Goal: Navigation & Orientation: Find specific page/section

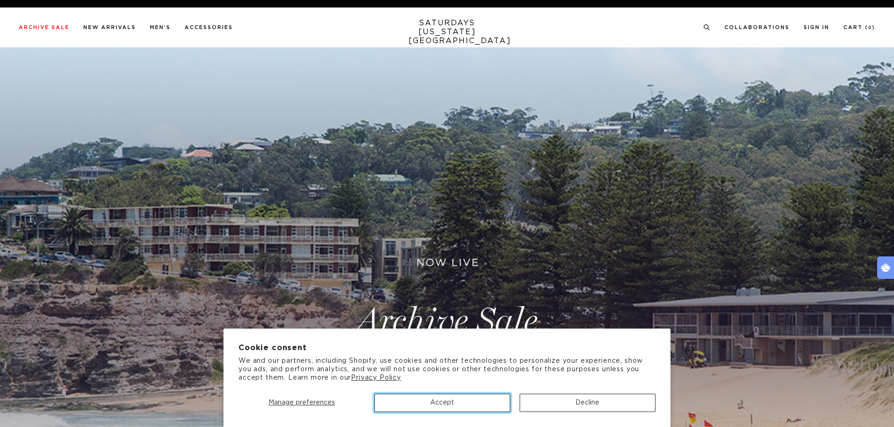
click at [435, 395] on button "Accept" at bounding box center [442, 402] width 136 height 18
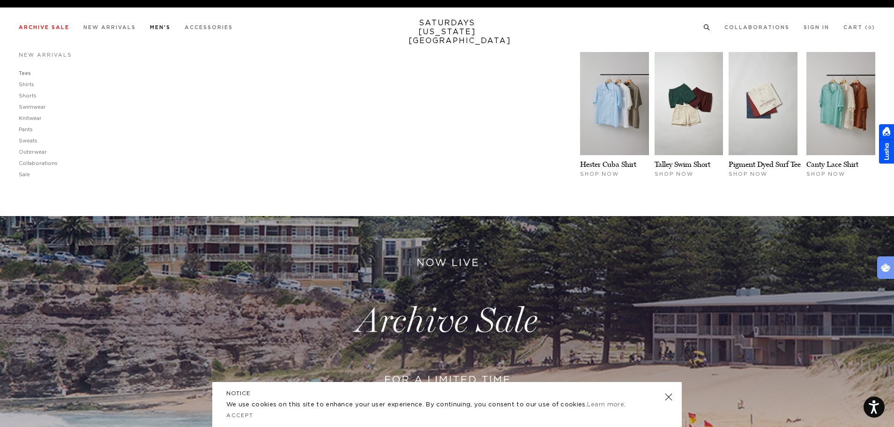
click at [27, 71] on link "Tees" at bounding box center [25, 73] width 12 height 5
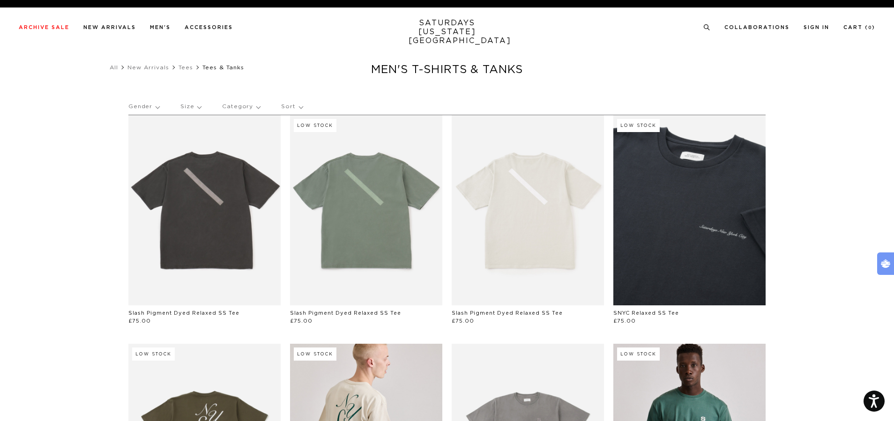
click at [215, 199] on link at bounding box center [204, 210] width 152 height 190
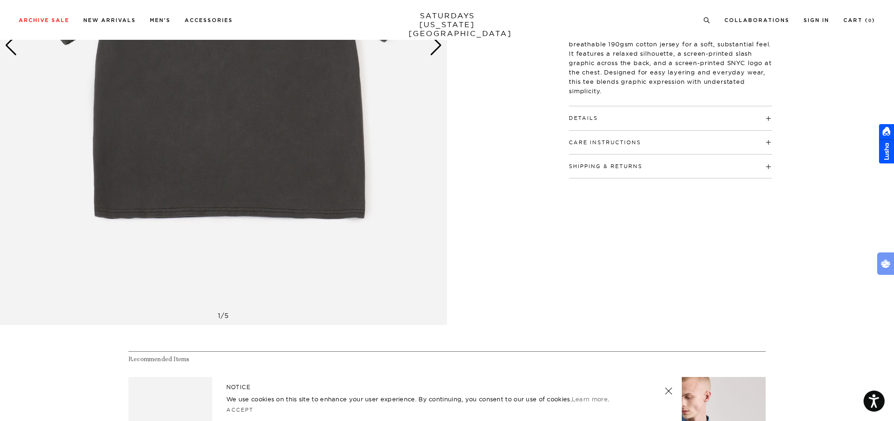
scroll to position [515, 0]
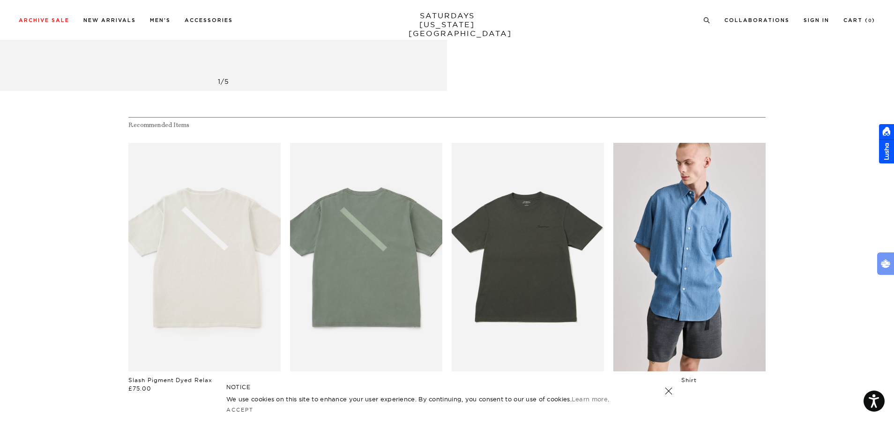
click at [665, 393] on link at bounding box center [668, 391] width 13 height 13
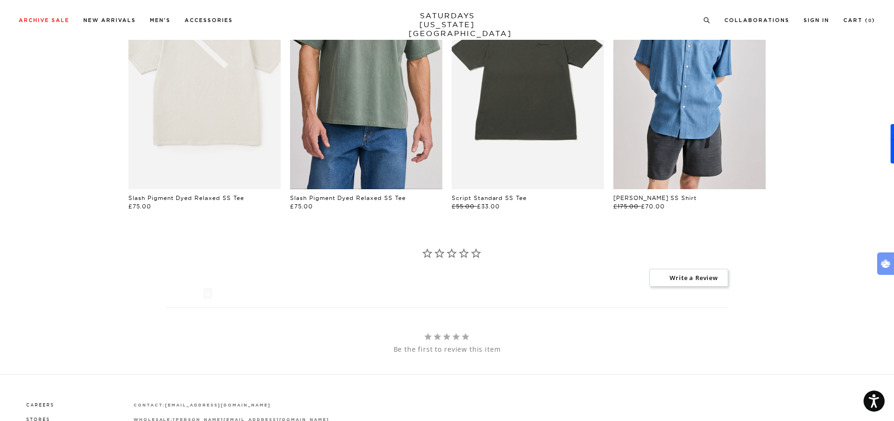
scroll to position [562, 0]
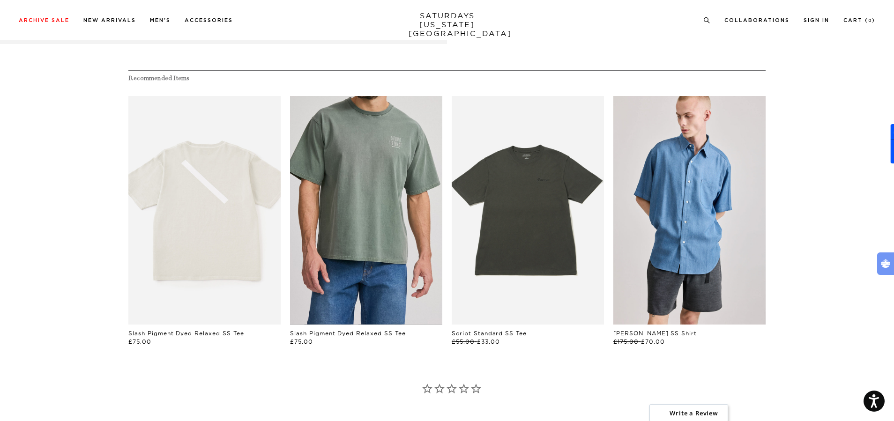
click at [379, 207] on link "files/01678.jpg" at bounding box center [366, 210] width 152 height 229
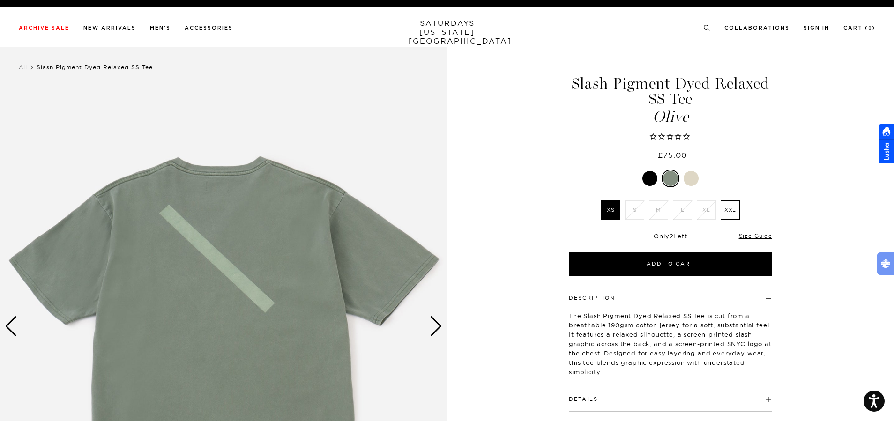
drag, startPoint x: 784, startPoint y: 375, endPoint x: 755, endPoint y: 141, distance: 235.5
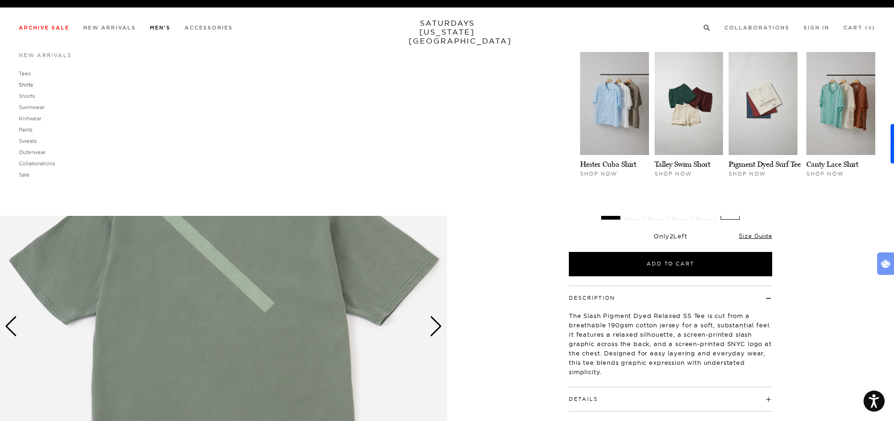
click at [20, 88] on link "Shirts" at bounding box center [26, 85] width 14 height 7
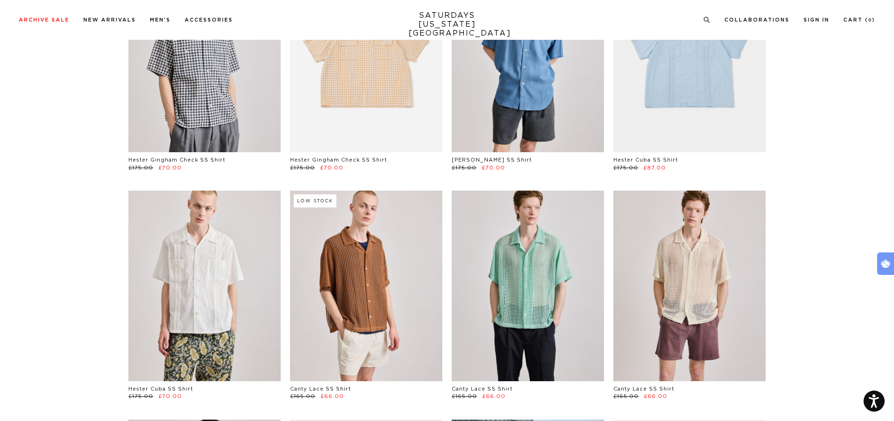
click at [349, 93] on link at bounding box center [366, 57] width 152 height 190
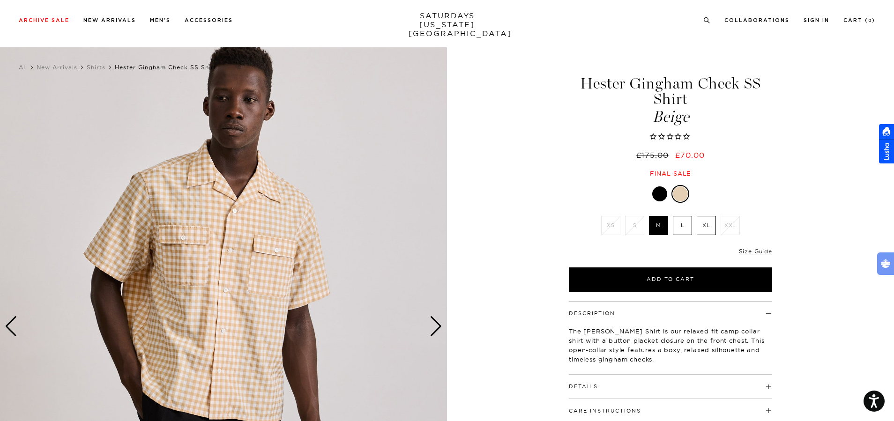
drag, startPoint x: 695, startPoint y: 311, endPoint x: 672, endPoint y: 54, distance: 258.6
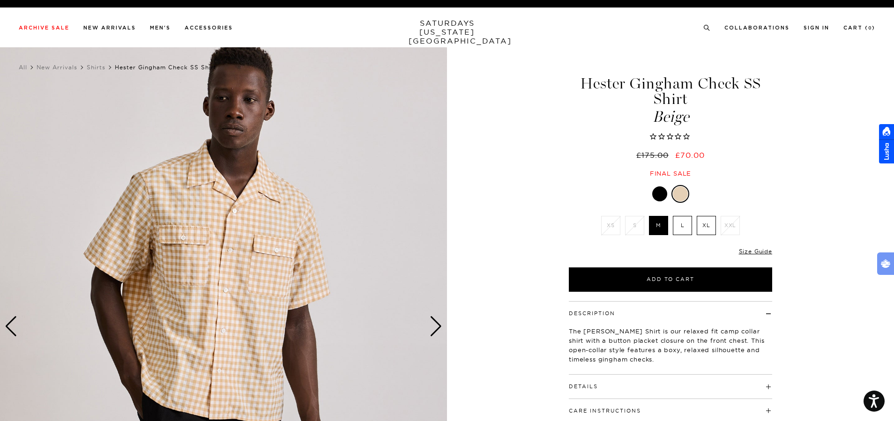
scroll to position [369, 0]
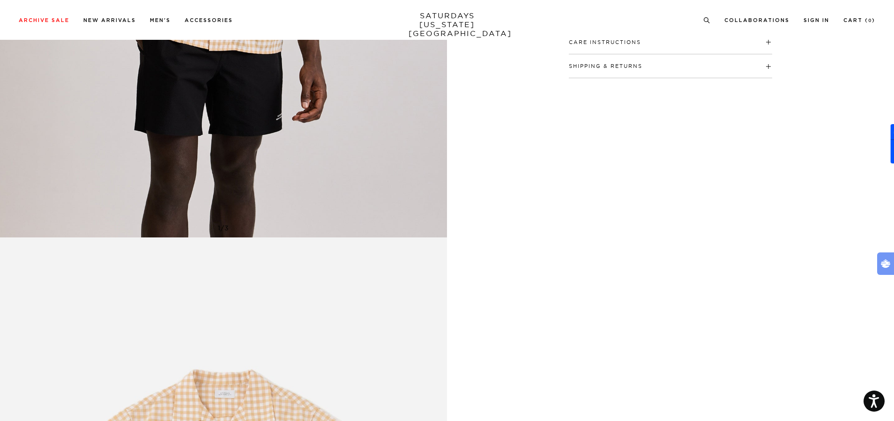
click at [889, 268] on icon "Open ocean quick view" at bounding box center [885, 263] width 9 height 9
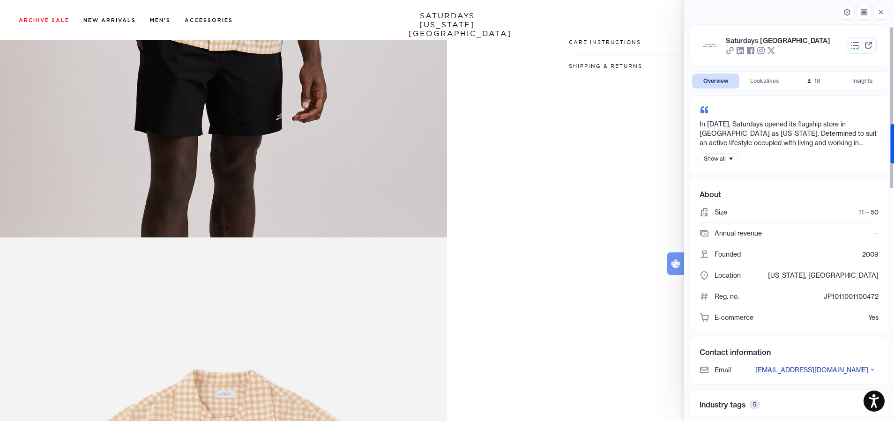
click at [855, 84] on div "Insights" at bounding box center [861, 81] width 47 height 15
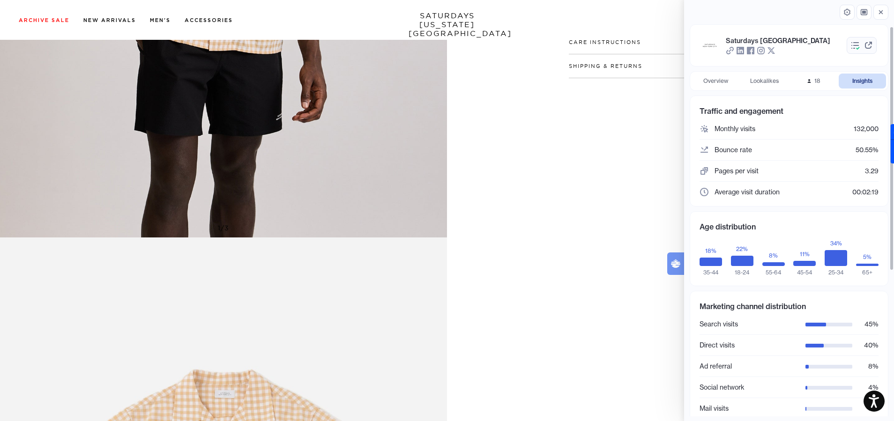
click at [812, 82] on span "People 18" at bounding box center [813, 80] width 36 height 7
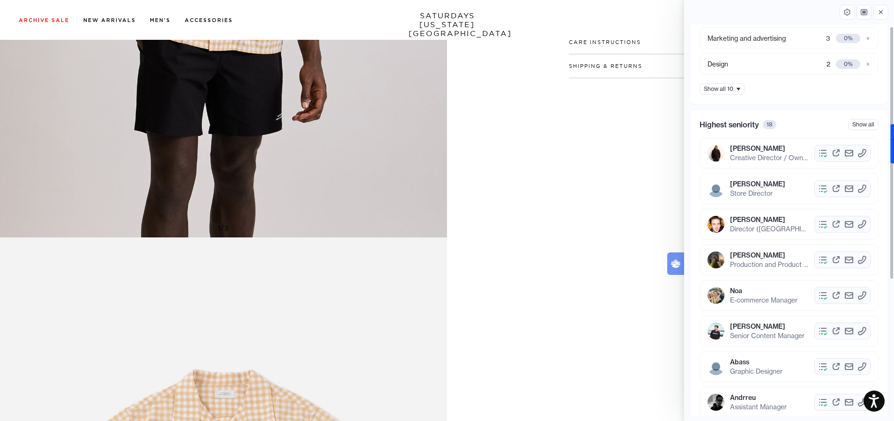
scroll to position [187, 0]
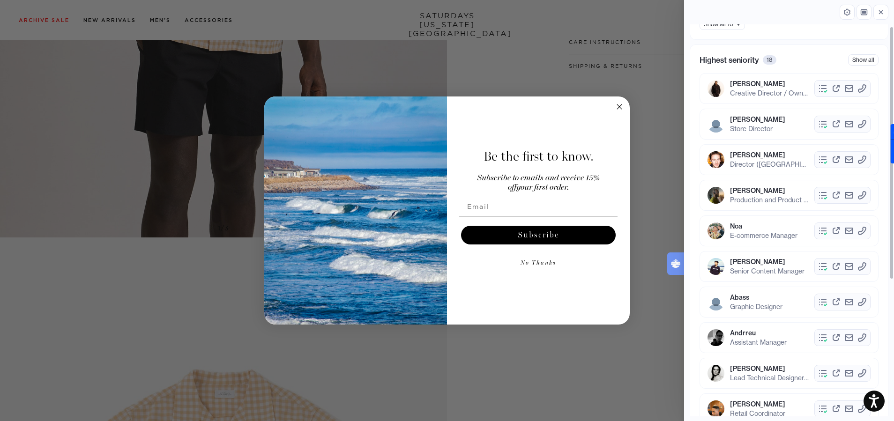
click at [768, 232] on div "E-commerce Manager" at bounding box center [769, 235] width 79 height 9
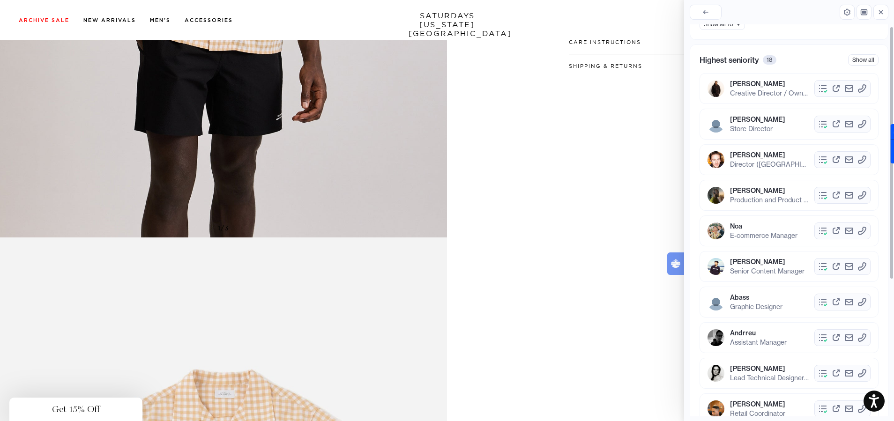
scroll to position [0, 0]
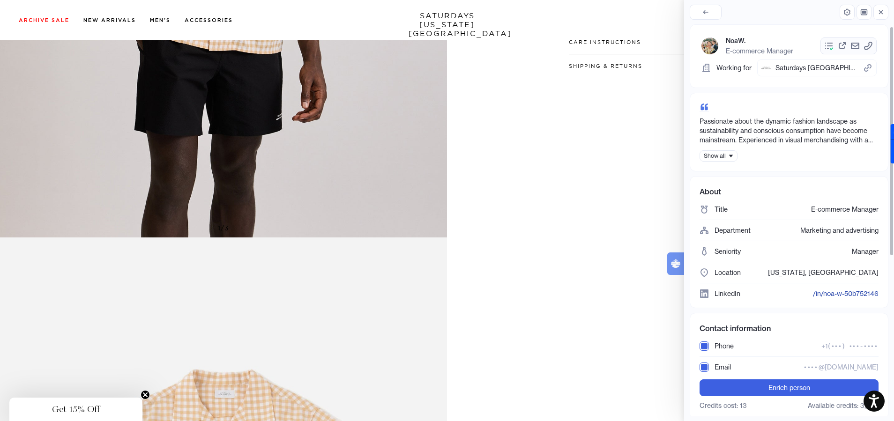
click at [840, 294] on link "/in/noa-w-50b752146" at bounding box center [846, 293] width 66 height 9
